Goal: Task Accomplishment & Management: Manage account settings

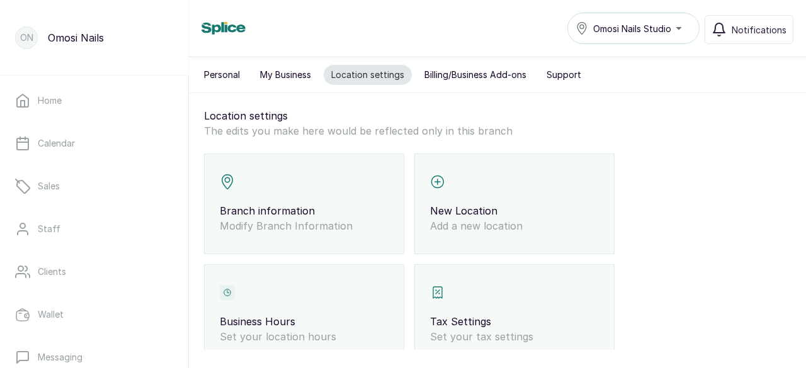
click at [624, 31] on span "Omosi Nails Studio" at bounding box center [632, 28] width 78 height 13
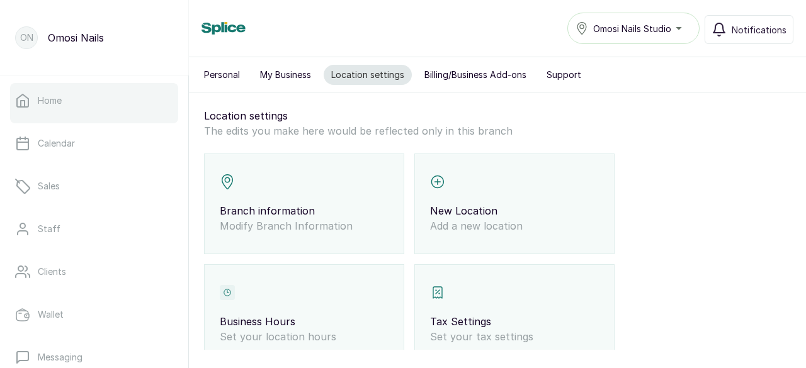
click at [83, 96] on link "Home" at bounding box center [94, 100] width 168 height 35
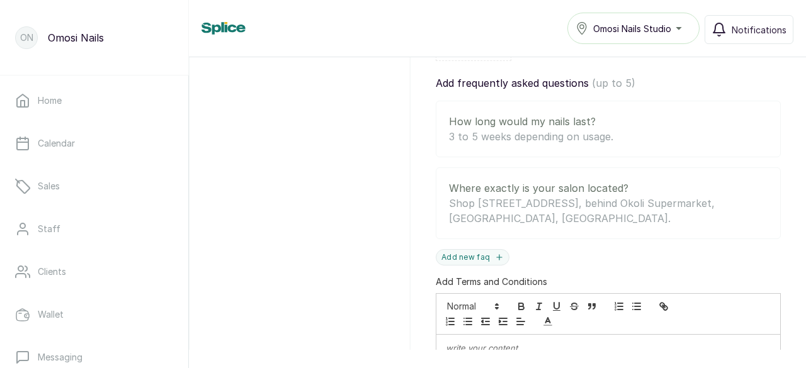
scroll to position [647, 0]
click at [591, 128] on p "3 to 5 weeks depending on usage." at bounding box center [592, 135] width 286 height 15
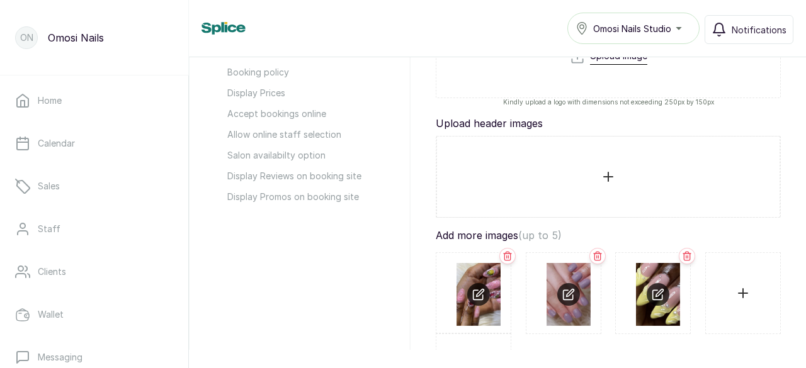
scroll to position [291, 0]
click at [603, 195] on input "file" at bounding box center [608, 178] width 322 height 60
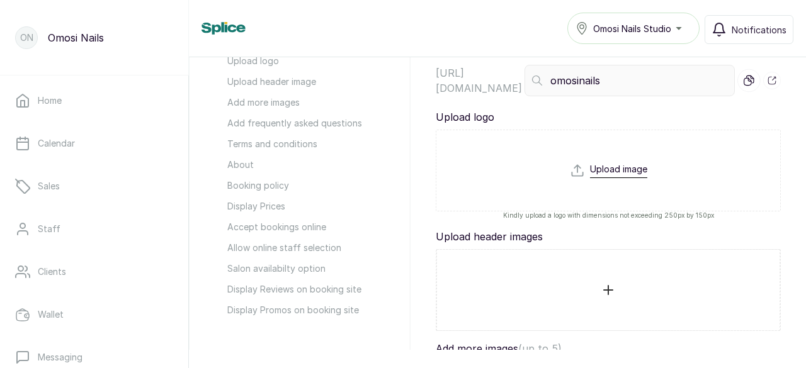
click at [534, 174] on div "Upload image" at bounding box center [608, 171] width 345 height 82
click at [606, 159] on div "Upload image" at bounding box center [608, 171] width 345 height 82
click at [607, 172] on input "file" at bounding box center [608, 193] width 77 height 60
type input "C:\fakepath\OMOSI NAILS.png"
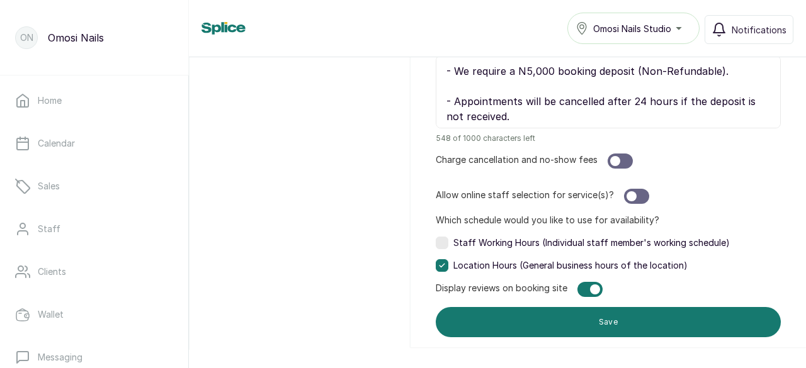
scroll to position [1317, 0]
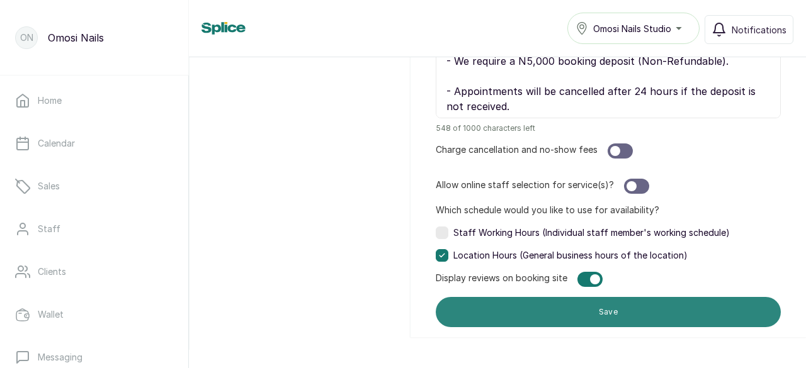
click at [580, 306] on button "Save" at bounding box center [608, 312] width 345 height 30
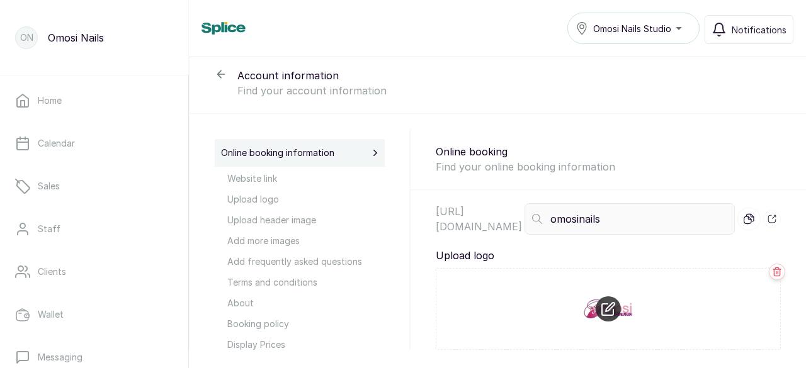
scroll to position [0, 0]
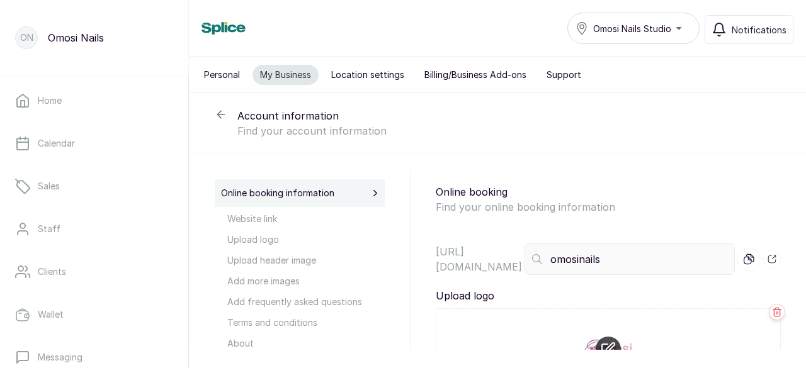
click at [363, 72] on button "Location settings" at bounding box center [368, 75] width 88 height 20
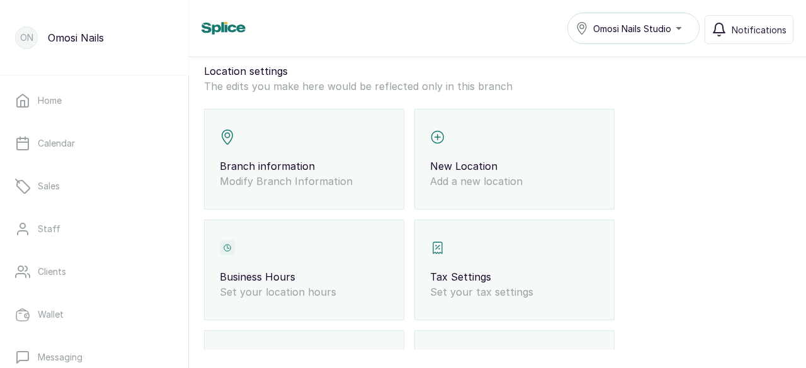
scroll to position [42, 0]
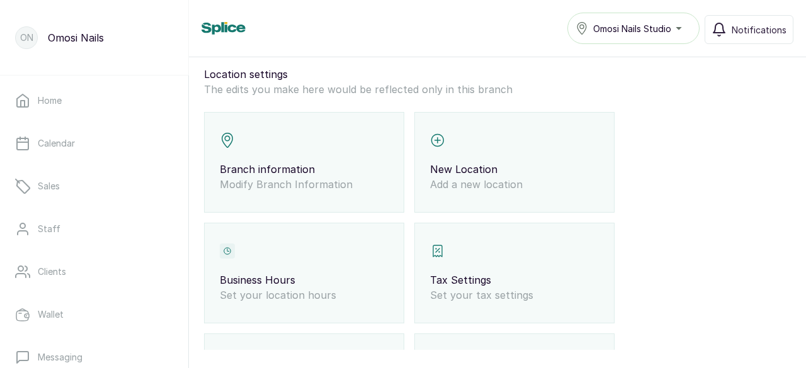
click at [299, 162] on p "Branch information" at bounding box center [304, 169] width 169 height 15
select select "fixed_value"
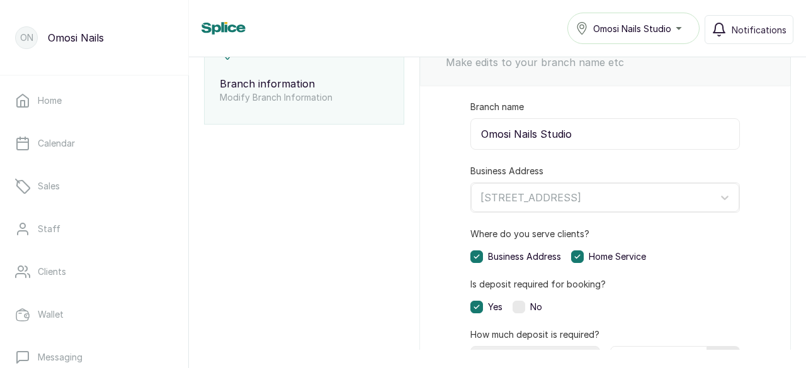
scroll to position [128, 0]
click at [580, 254] on icon at bounding box center [577, 257] width 6 height 6
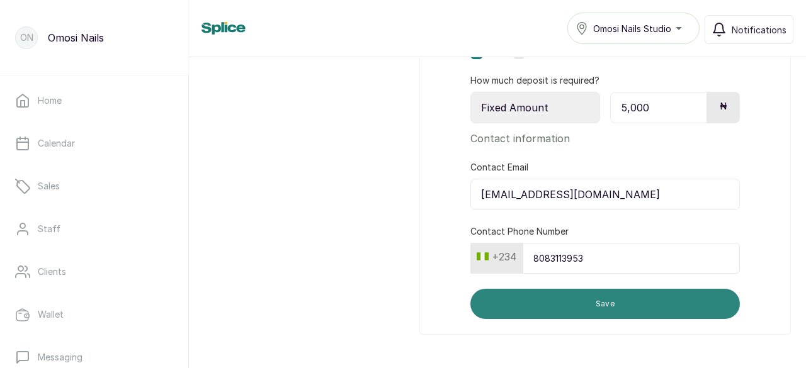
click at [597, 302] on button "Save" at bounding box center [604, 304] width 269 height 30
click at [565, 305] on button "Save" at bounding box center [604, 304] width 269 height 30
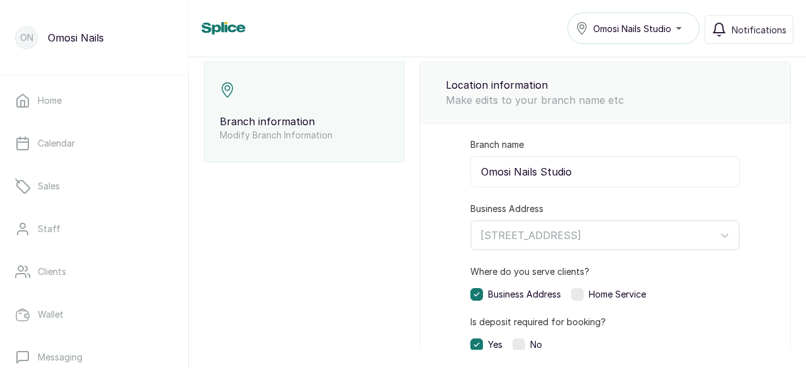
scroll to position [0, 0]
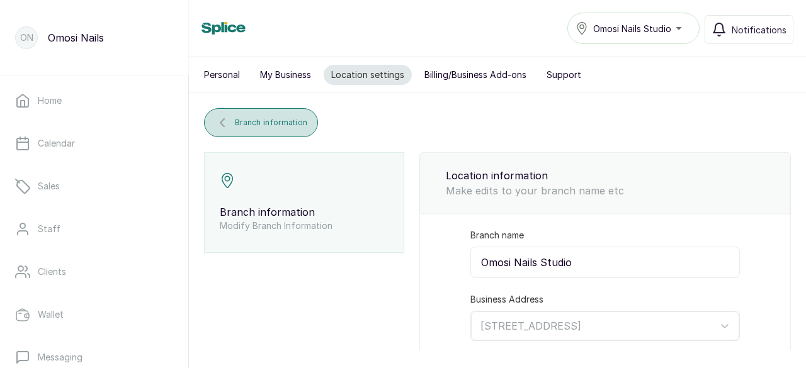
click at [242, 118] on span "Branch information" at bounding box center [271, 123] width 72 height 10
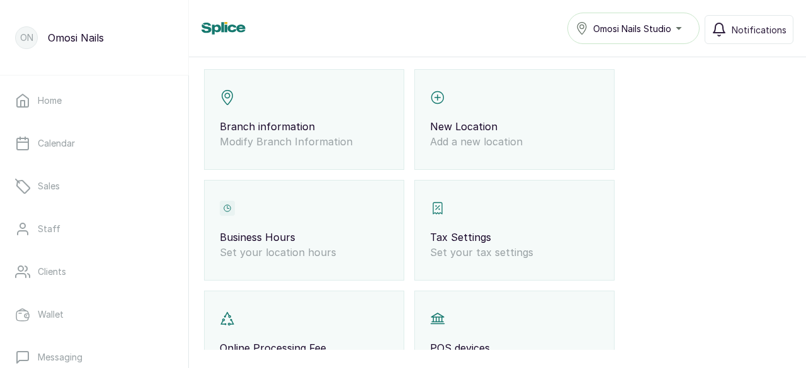
scroll to position [87, 0]
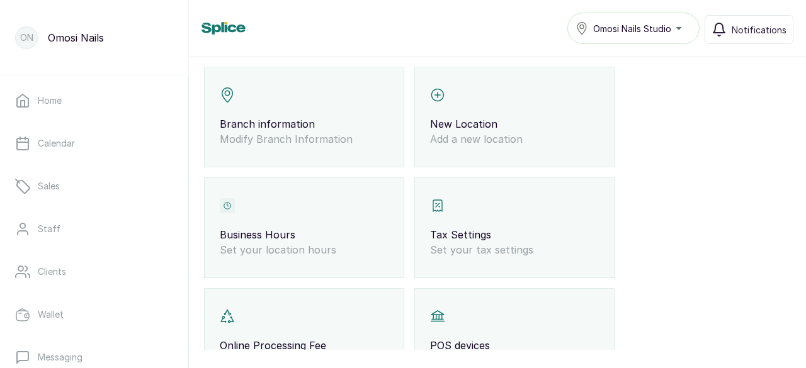
click at [325, 241] on p "Business Hours" at bounding box center [304, 234] width 169 height 15
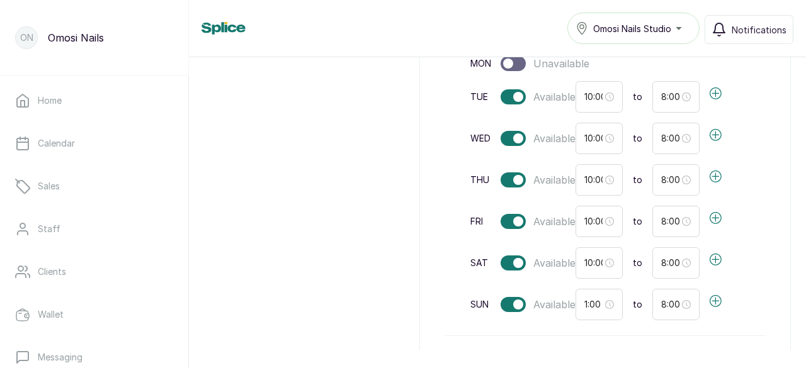
scroll to position [0, 0]
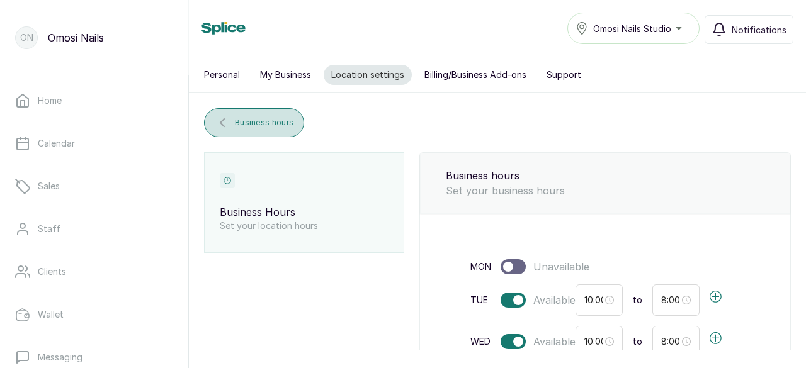
click at [256, 126] on span "Business hours" at bounding box center [264, 123] width 59 height 10
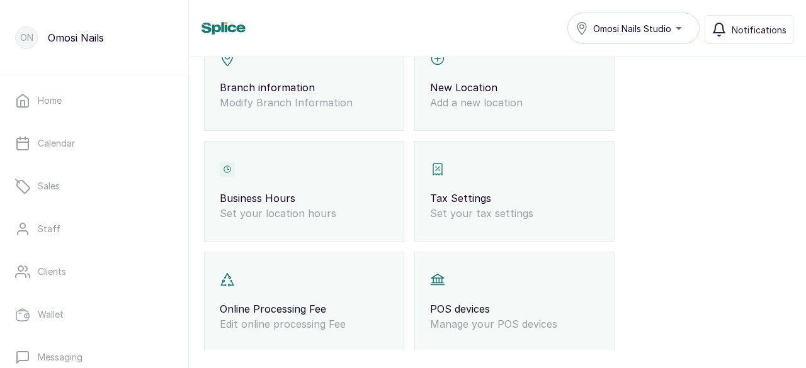
scroll to position [125, 0]
click at [302, 290] on div "Online Processing Fee Edit online processing Fee" at bounding box center [304, 301] width 200 height 101
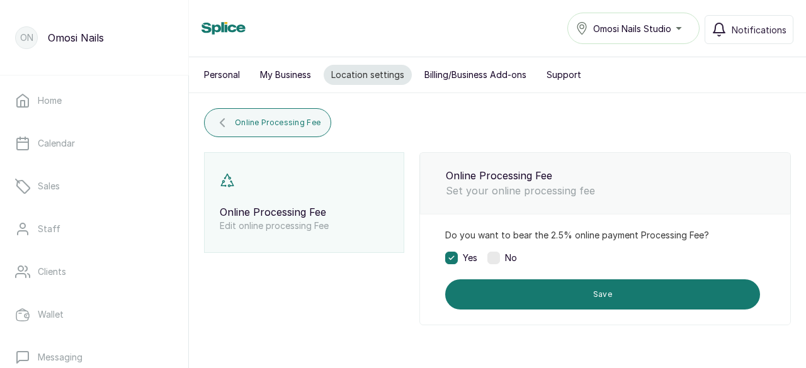
scroll to position [0, 0]
click at [497, 248] on div "Do you want to bear the 2.5% online payment Processing Fee? Yes No" at bounding box center [602, 246] width 315 height 35
click at [495, 260] on label at bounding box center [493, 258] width 13 height 13
click at [450, 254] on label at bounding box center [451, 258] width 13 height 13
click at [491, 259] on label at bounding box center [493, 258] width 13 height 13
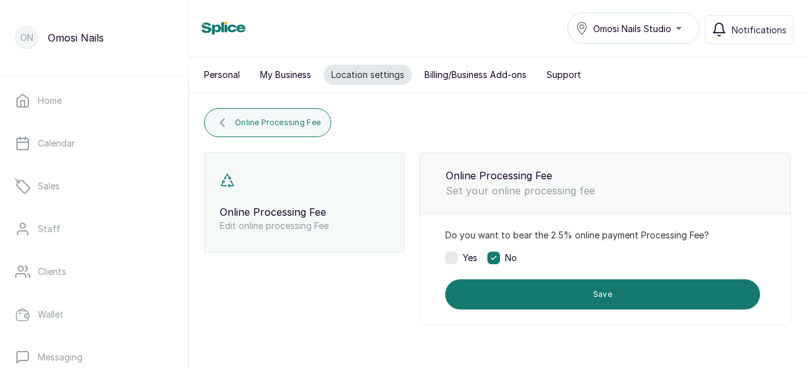
click at [451, 257] on label at bounding box center [451, 258] width 13 height 13
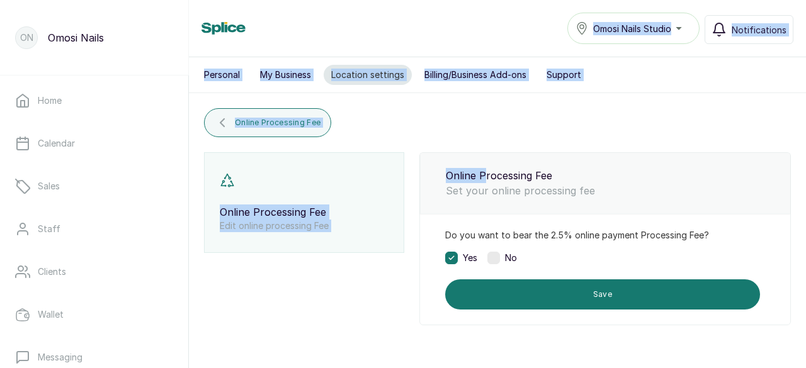
drag, startPoint x: 482, startPoint y: 142, endPoint x: 442, endPoint y: -55, distance: 200.5
click at [442, 0] on html "ON Omosi Nails Home Calendar Sales Staff Clients Wallet Messaging Rewards Catal…" at bounding box center [403, 184] width 806 height 368
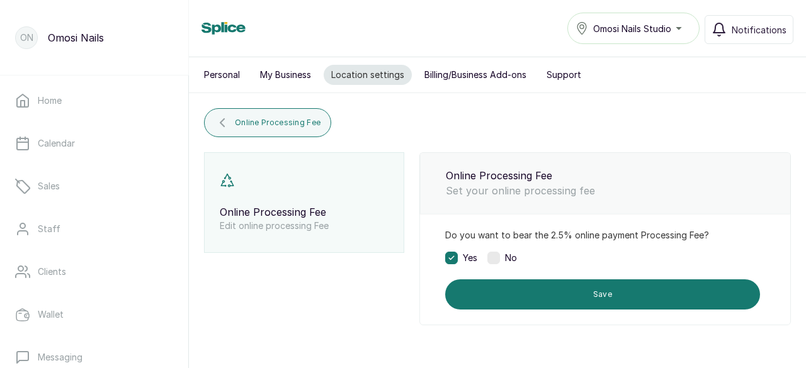
click at [523, 260] on div "Yes No" at bounding box center [602, 258] width 315 height 13
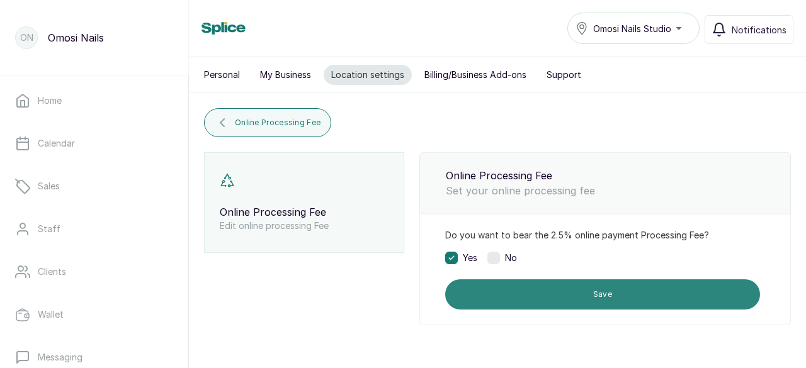
click at [529, 285] on button "Save" at bounding box center [602, 295] width 315 height 30
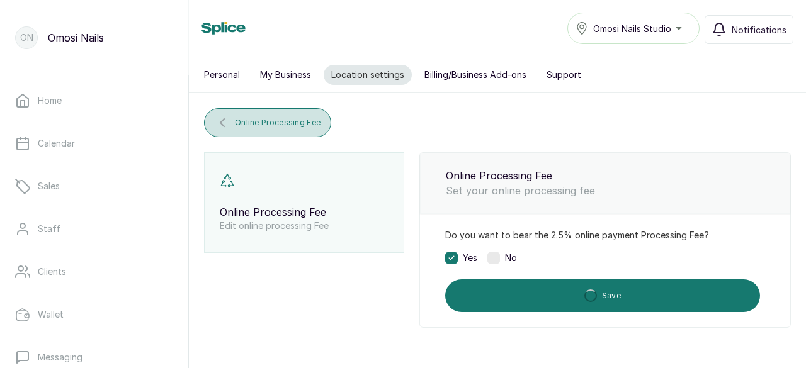
click at [302, 120] on span "Online Processing Fee" at bounding box center [278, 123] width 86 height 10
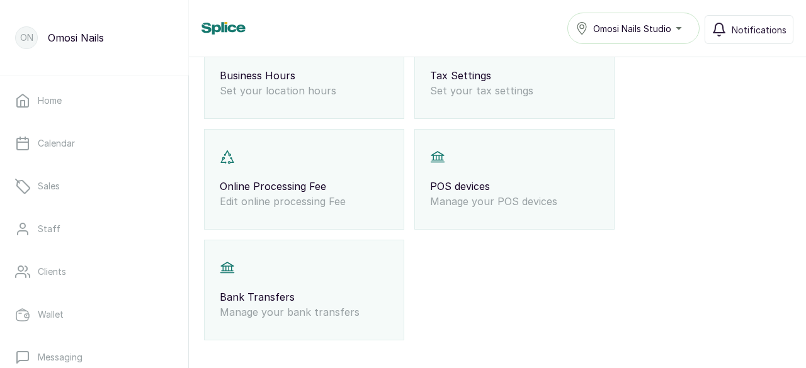
scroll to position [251, 0]
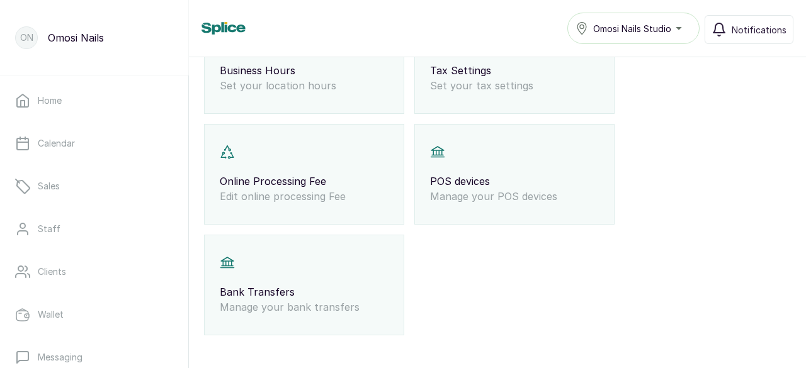
click at [314, 289] on p "Bank Transfers" at bounding box center [304, 292] width 169 height 15
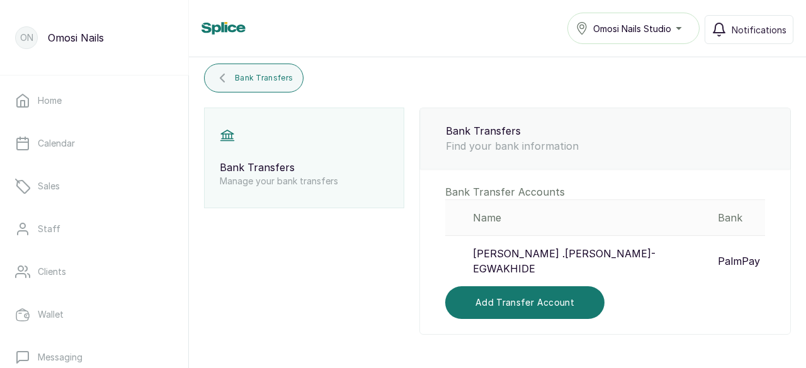
scroll to position [28, 0]
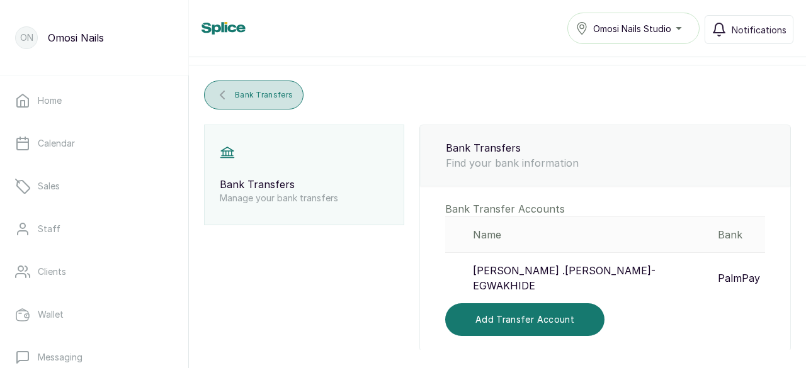
click at [259, 90] on span "Bank Transfers" at bounding box center [264, 95] width 58 height 10
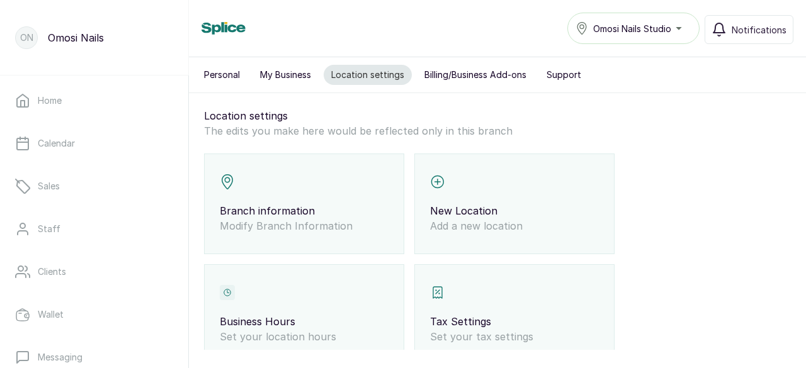
click at [463, 84] on button "Billing/Business Add-ons" at bounding box center [475, 75] width 117 height 20
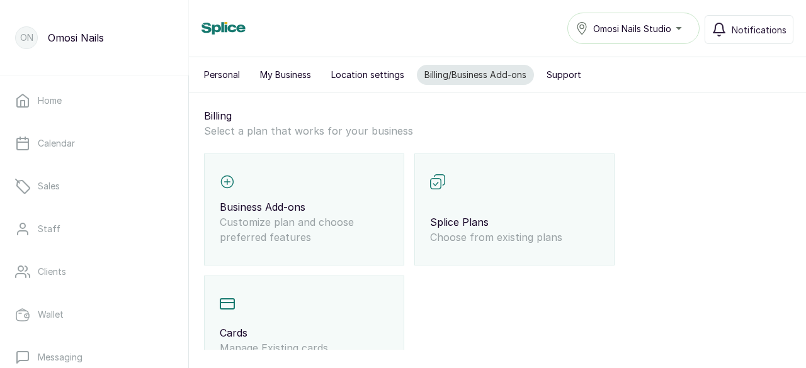
click at [463, 84] on button "Billing/Business Add-ons" at bounding box center [475, 75] width 117 height 20
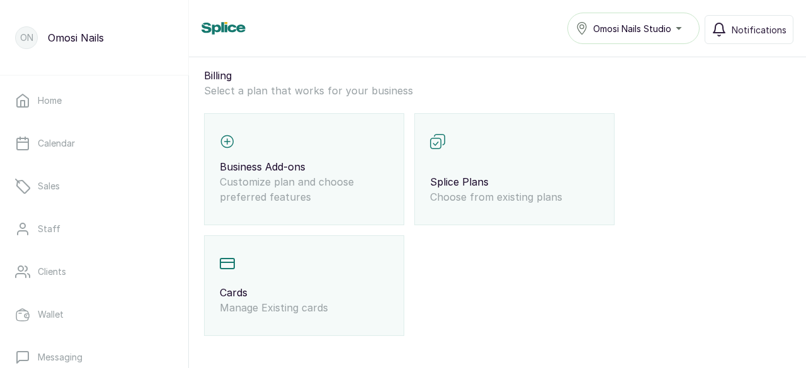
click at [526, 208] on div "Splice Plans Choose from existing plans" at bounding box center [514, 169] width 200 height 112
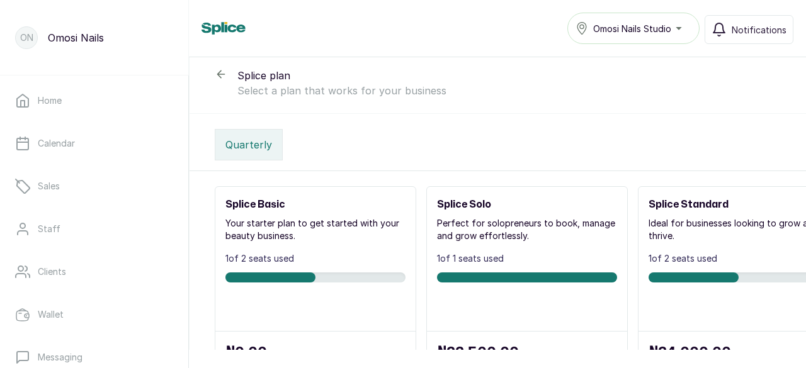
click at [220, 72] on icon at bounding box center [220, 74] width 7 height 7
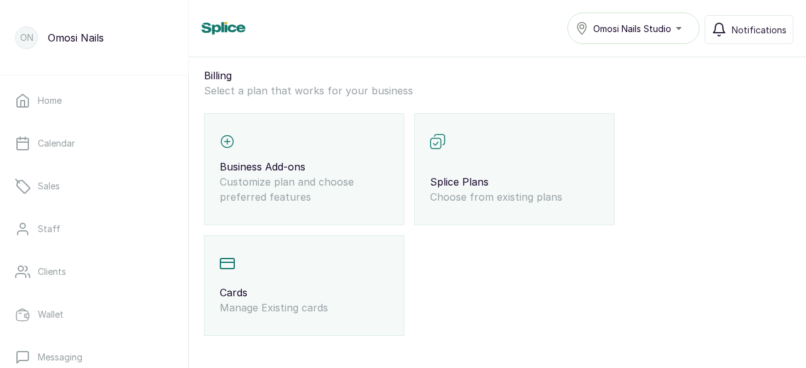
click at [220, 72] on p "Billing" at bounding box center [497, 75] width 587 height 15
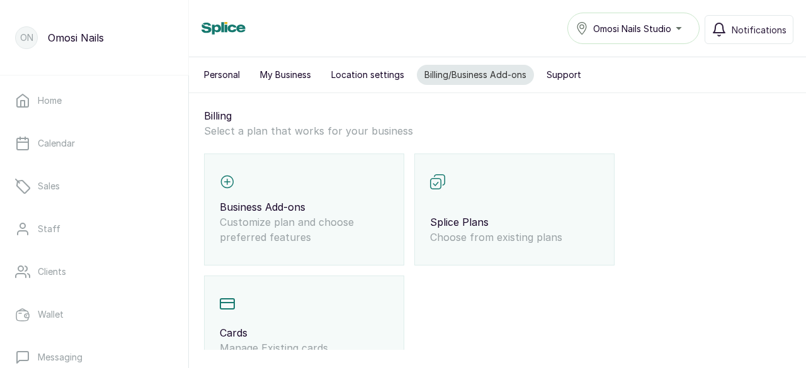
click at [228, 76] on button "Personal" at bounding box center [221, 75] width 51 height 20
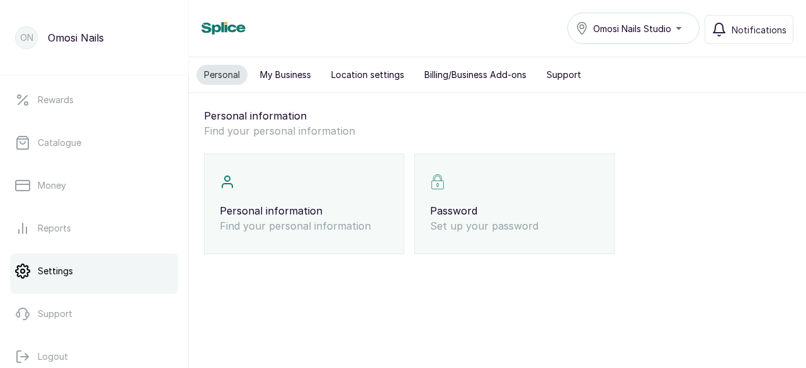
scroll to position [313, 0]
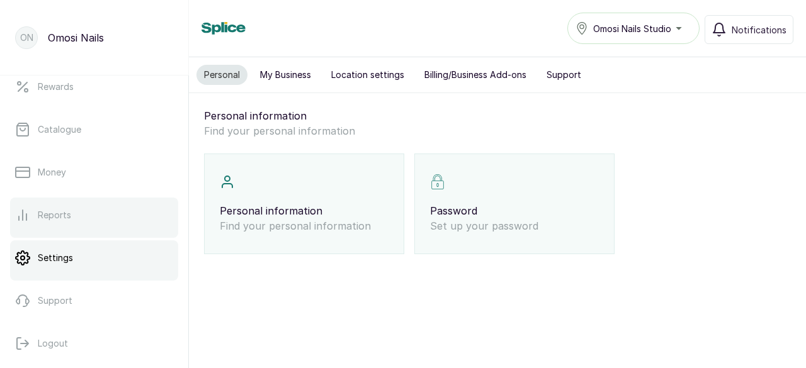
click at [69, 212] on p "Reports" at bounding box center [54, 215] width 33 height 13
